Goal: Information Seeking & Learning: Learn about a topic

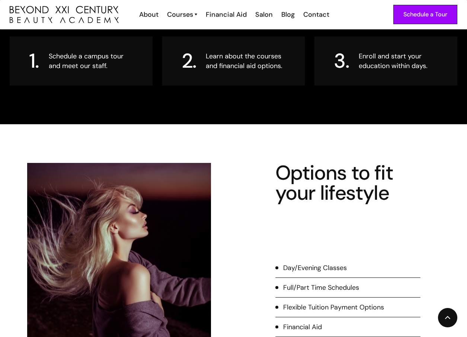
scroll to position [931, 0]
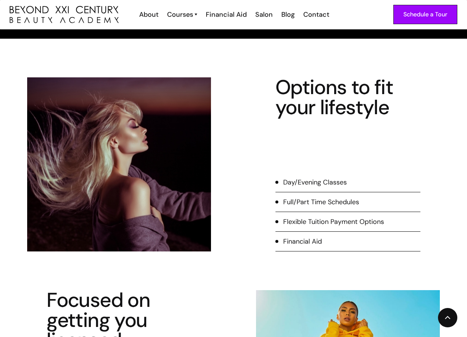
click at [302, 202] on ul "Day/Evening Classes Full/Part Time Schedules Flexible Tuition Payment Options F…" at bounding box center [348, 215] width 145 height 74
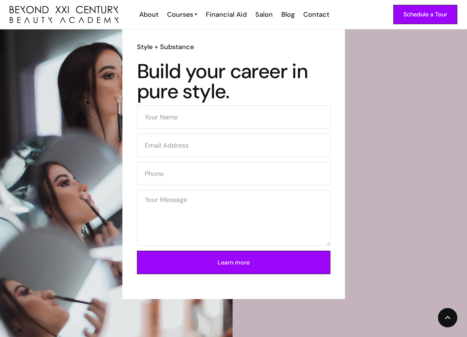
scroll to position [2633, 0]
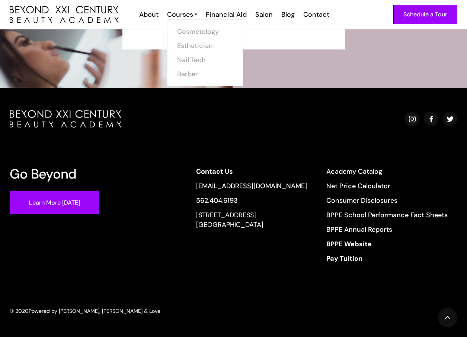
click at [196, 13] on img at bounding box center [196, 15] width 3 height 10
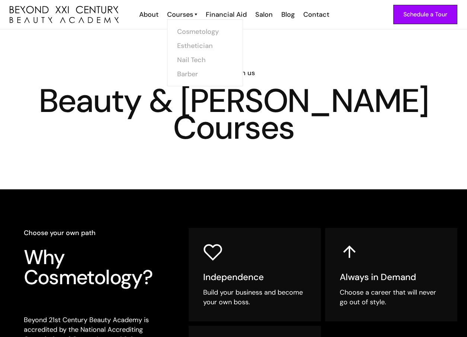
click at [183, 30] on link "Cosmetology" at bounding box center [205, 32] width 56 height 14
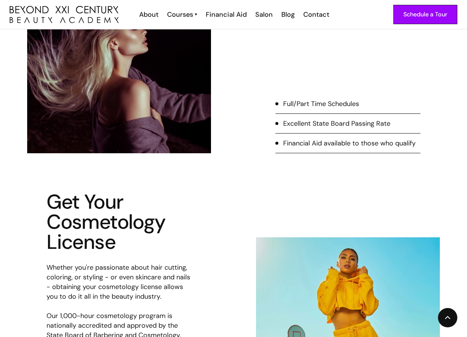
scroll to position [223, 0]
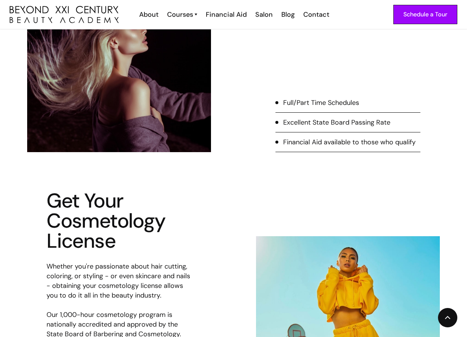
click at [276, 104] on div at bounding box center [277, 102] width 3 height 3
click at [288, 106] on div "Full/Part Time Schedules" at bounding box center [321, 103] width 76 height 10
click at [301, 130] on li "Excellent State Board Passing Rate" at bounding box center [348, 125] width 145 height 15
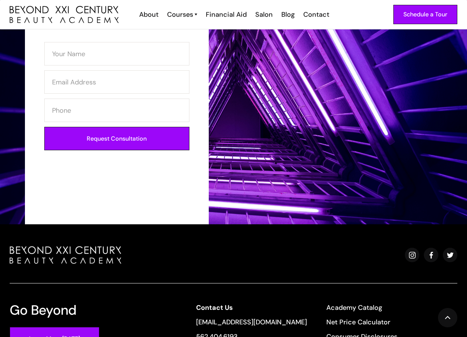
scroll to position [1365, 0]
